Goal: Task Accomplishment & Management: Use online tool/utility

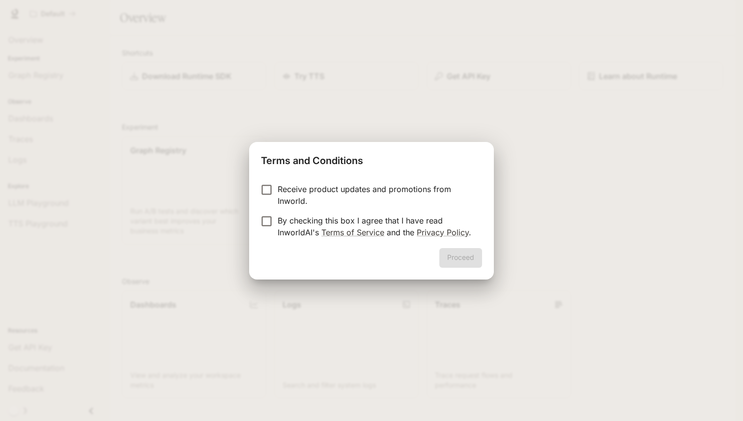
click at [330, 211] on form "Receive product updates and promotions from Inworld. By checking this box I agr…" at bounding box center [371, 210] width 221 height 55
click at [326, 226] on p "By checking this box I agree that I have read InworldAI's Terms of Service and …" at bounding box center [375, 227] width 196 height 24
click at [462, 260] on button "Proceed" at bounding box center [460, 258] width 43 height 20
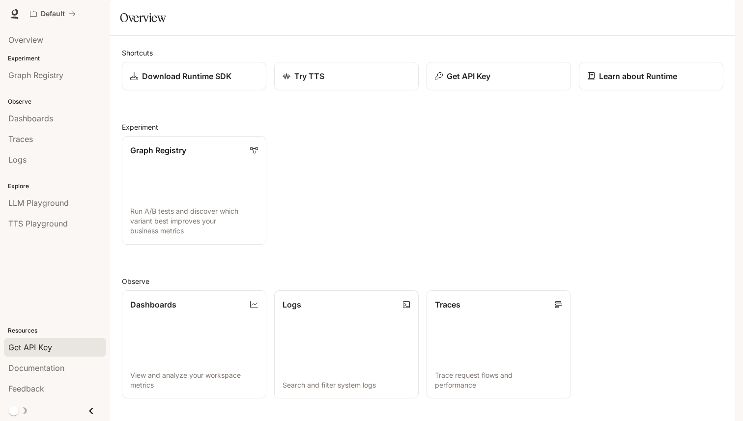
click at [39, 351] on span "Get API Key" at bounding box center [30, 347] width 44 height 12
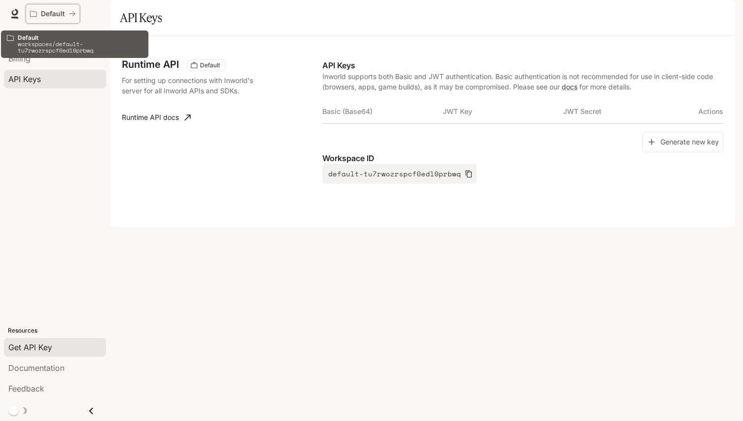
click at [58, 14] on p "Default" at bounding box center [53, 14] width 24 height 8
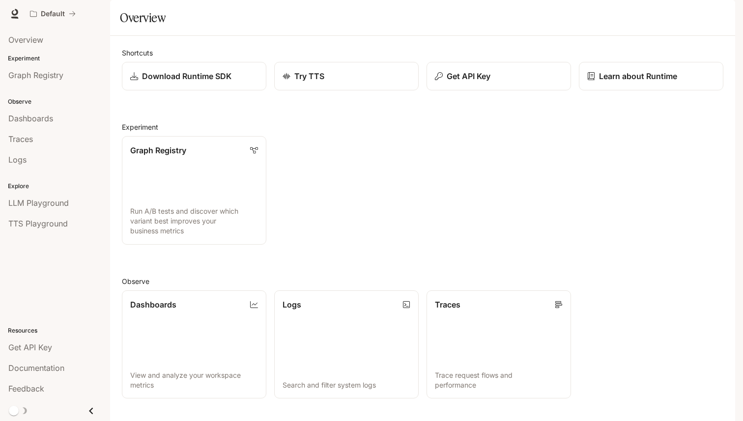
click at [20, 9] on div at bounding box center [15, 14] width 14 height 14
click at [720, 15] on img "button" at bounding box center [721, 14] width 14 height 14
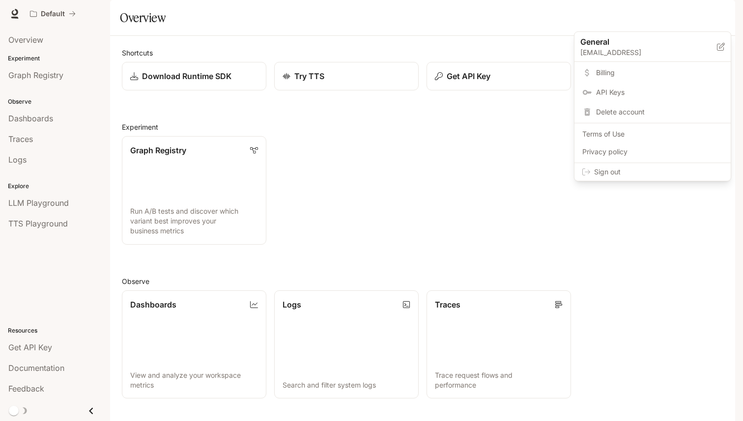
click at [75, 257] on div at bounding box center [371, 210] width 743 height 421
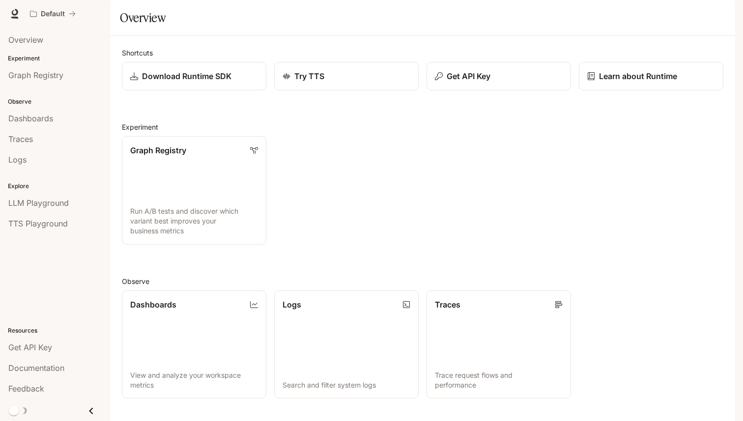
click at [83, 404] on button "Close drawer" at bounding box center [91, 411] width 22 height 20
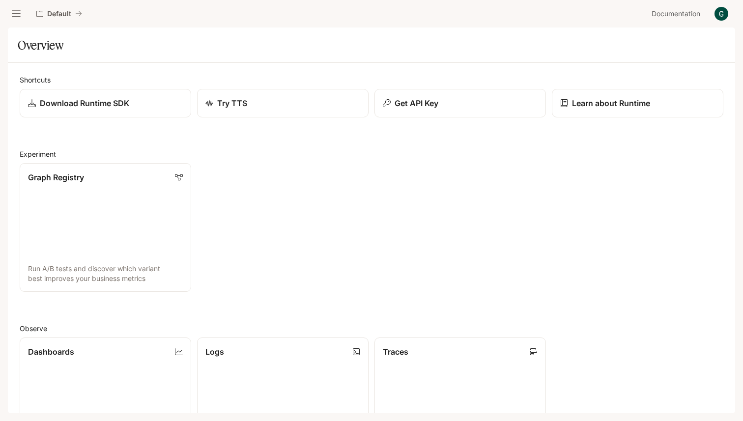
click at [13, 4] on div "Default Documentation Documentation" at bounding box center [371, 14] width 743 height 28
click at [15, 9] on icon "open drawer" at bounding box center [16, 14] width 10 height 10
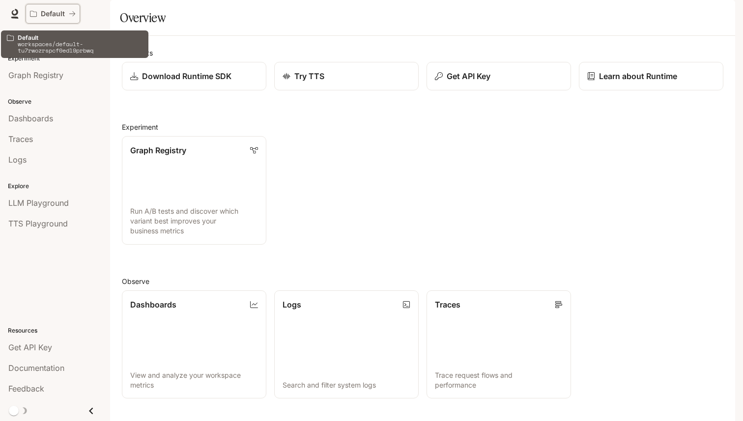
click at [69, 15] on icon "All workspaces" at bounding box center [72, 13] width 7 height 7
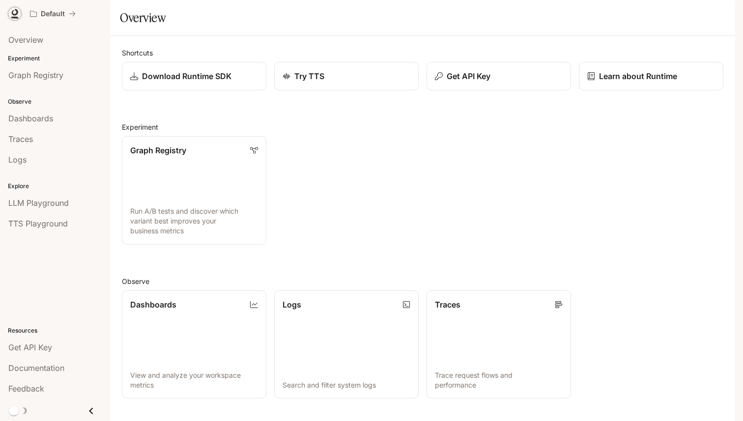
click at [14, 17] on icon at bounding box center [14, 18] width 7 height 2
click at [451, 82] on p "Get API Key" at bounding box center [468, 76] width 44 height 12
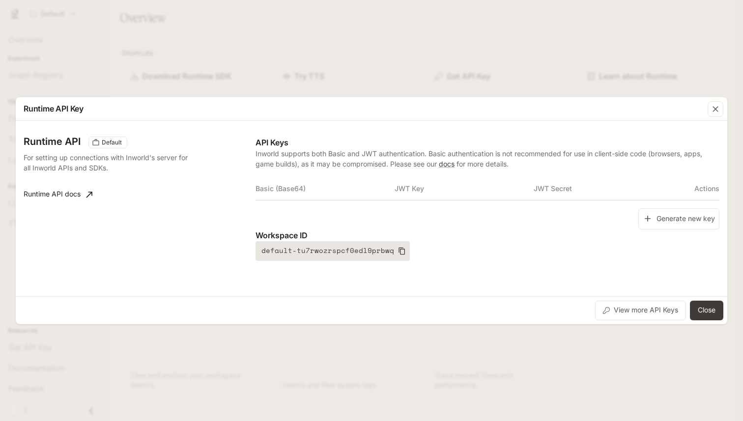
click at [398, 251] on icon "button" at bounding box center [401, 250] width 6 height 7
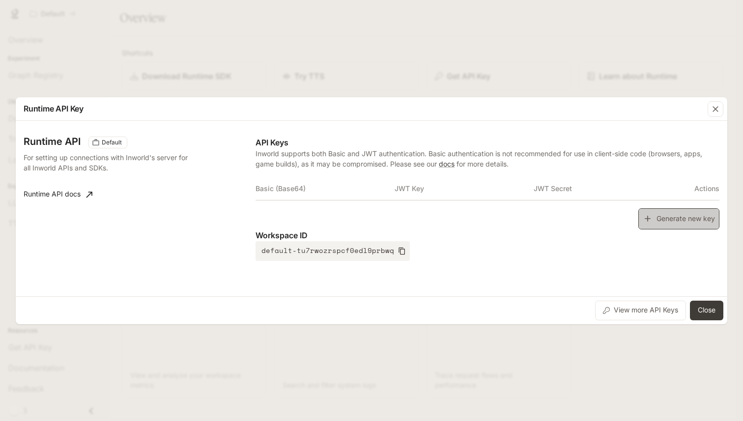
click at [700, 221] on button "Generate new key" at bounding box center [678, 218] width 81 height 21
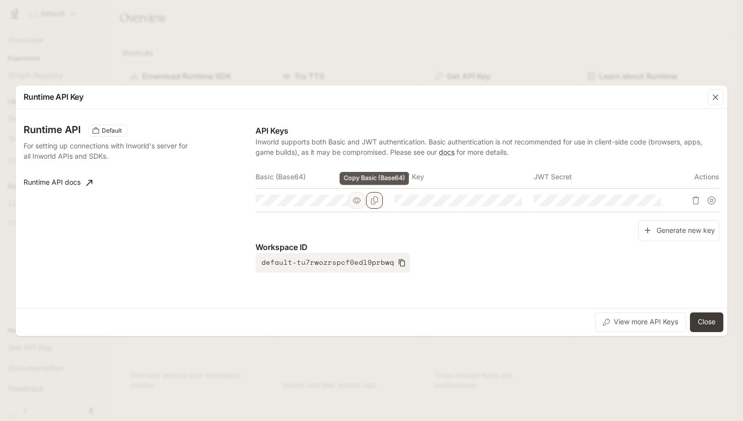
click at [379, 199] on button "Copy Basic (Base64)" at bounding box center [374, 200] width 17 height 17
click at [519, 201] on button "Copy Key" at bounding box center [513, 200] width 17 height 17
click at [650, 200] on icon "Copy Secret" at bounding box center [653, 200] width 8 height 8
